Goal: Information Seeking & Learning: Learn about a topic

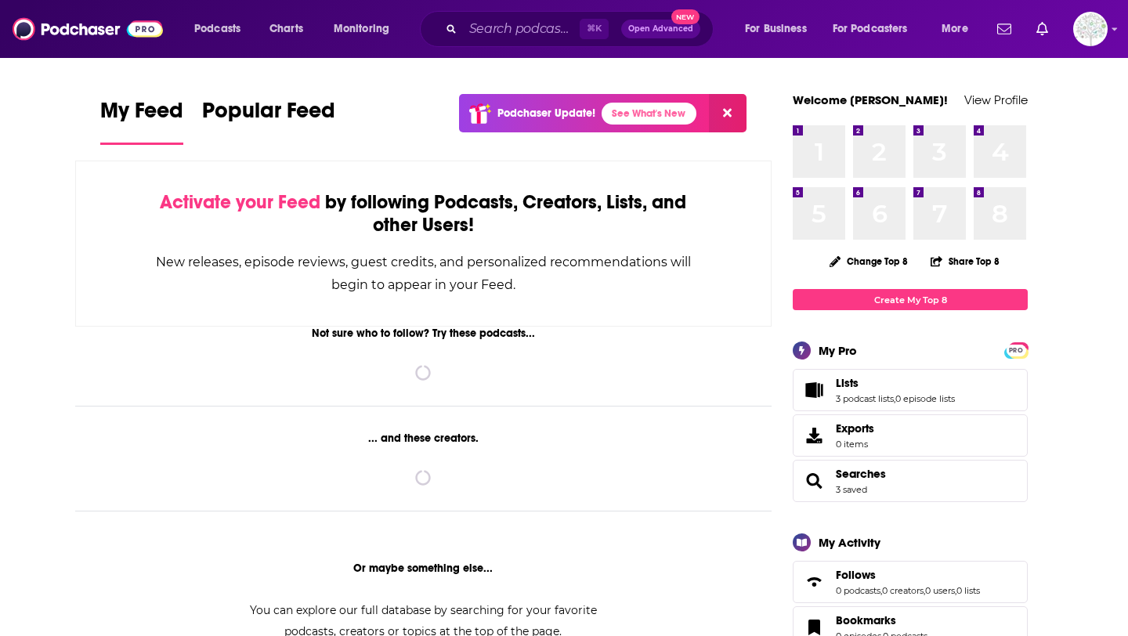
click at [489, 28] on input "Search podcasts, credits, & more..." at bounding box center [521, 28] width 117 height 25
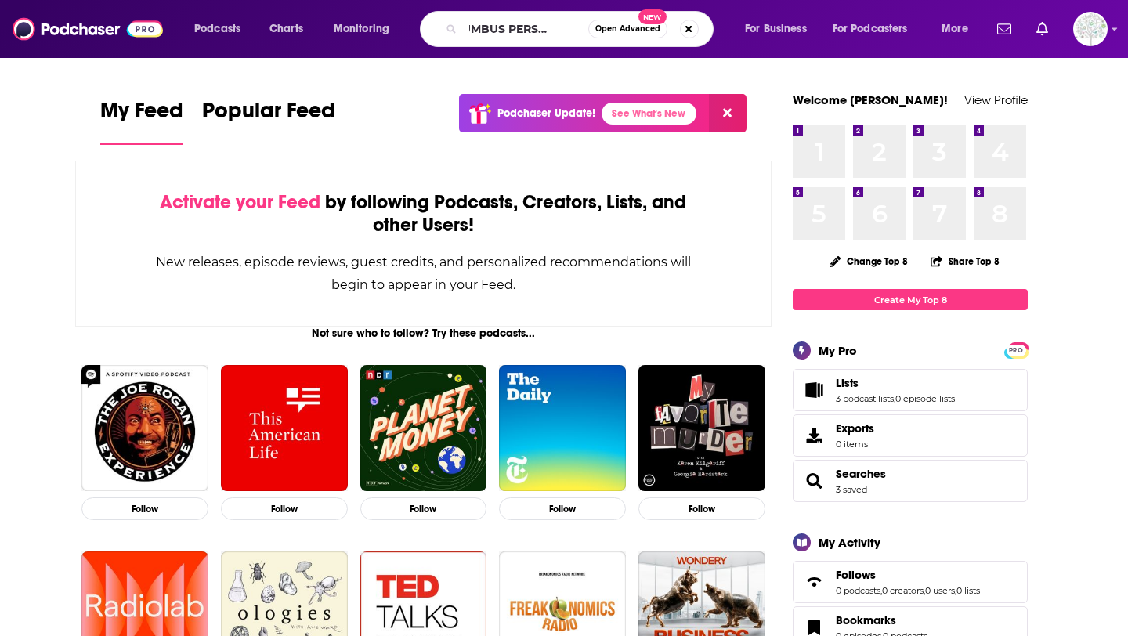
scroll to position [0, 38]
type input "COLUMBUS PERSPECTIVE"
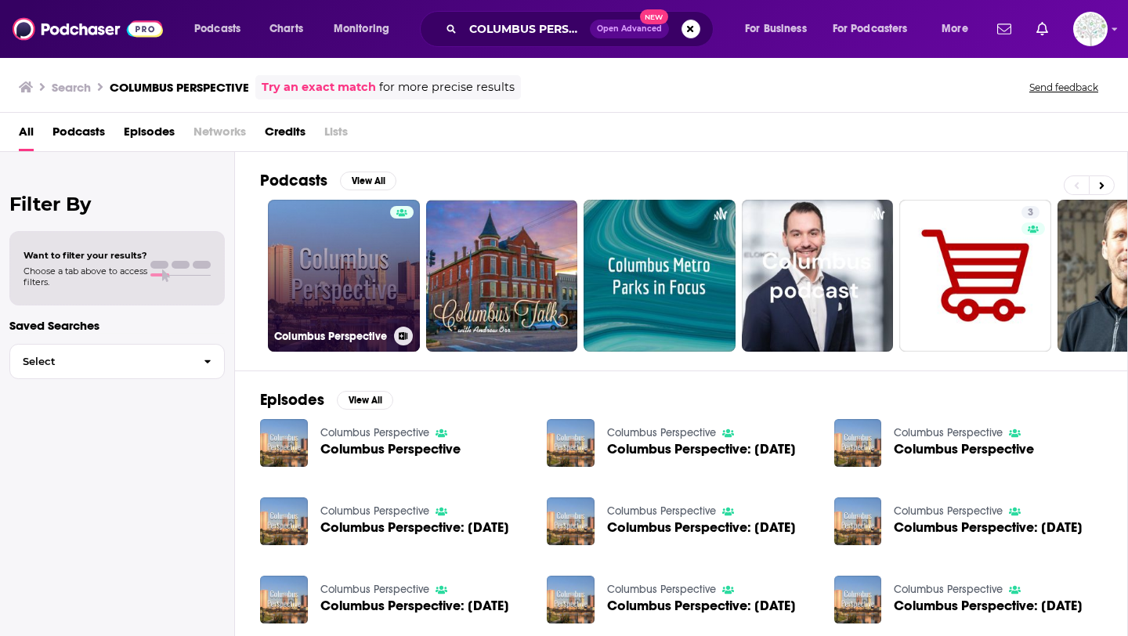
click at [356, 232] on link "Columbus Perspective" at bounding box center [344, 276] width 152 height 152
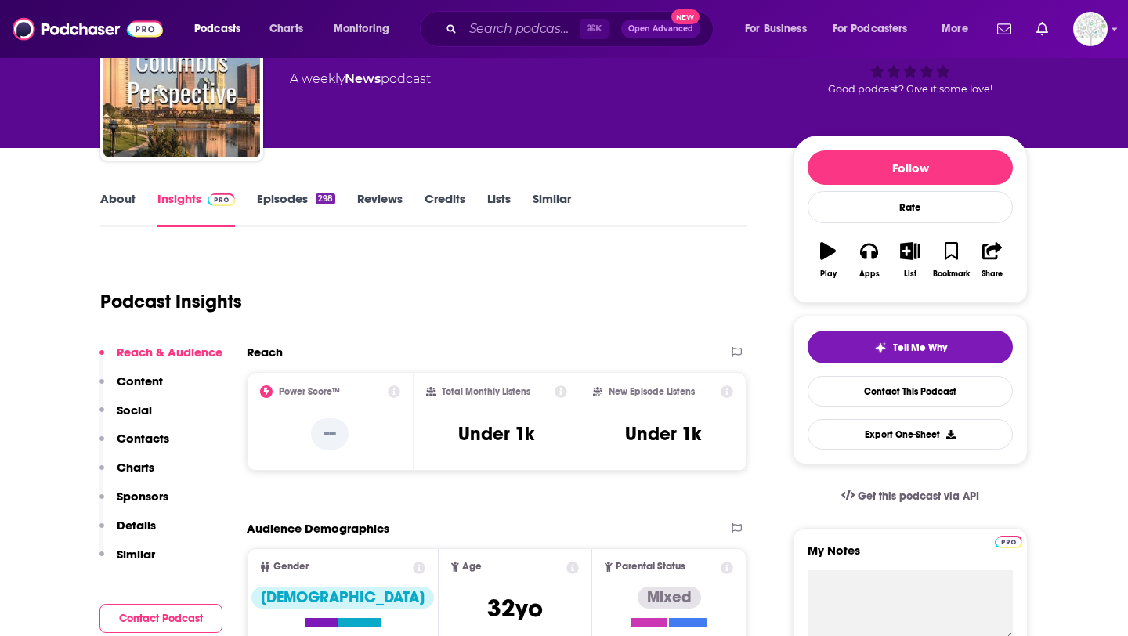
scroll to position [82, 0]
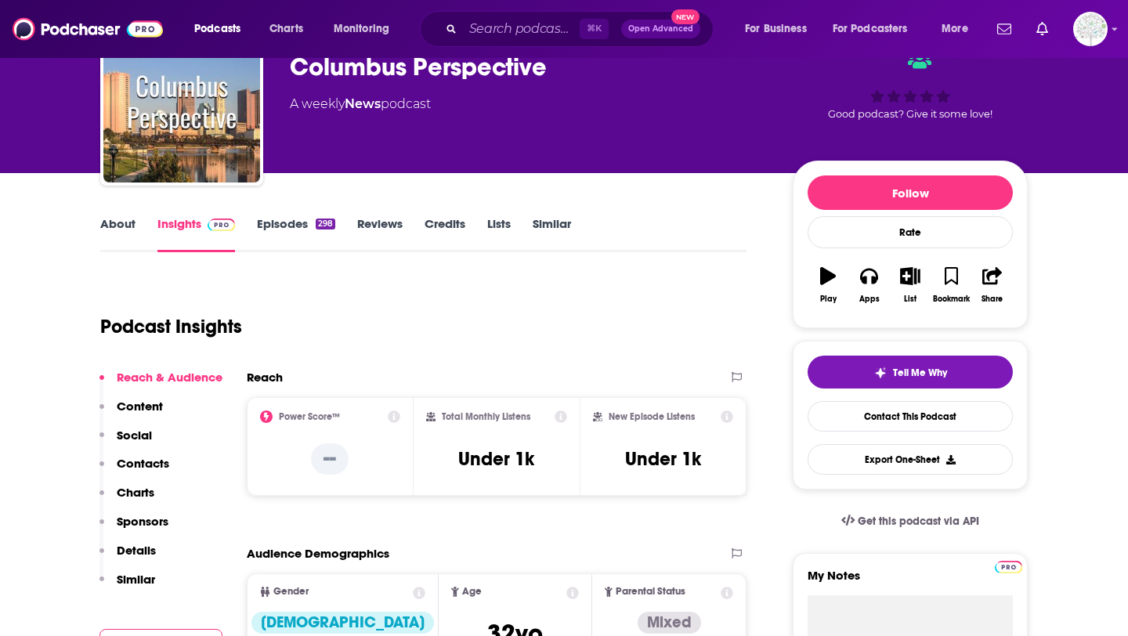
click at [113, 229] on link "About" at bounding box center [117, 234] width 35 height 36
